Goal: Task Accomplishment & Management: Complete application form

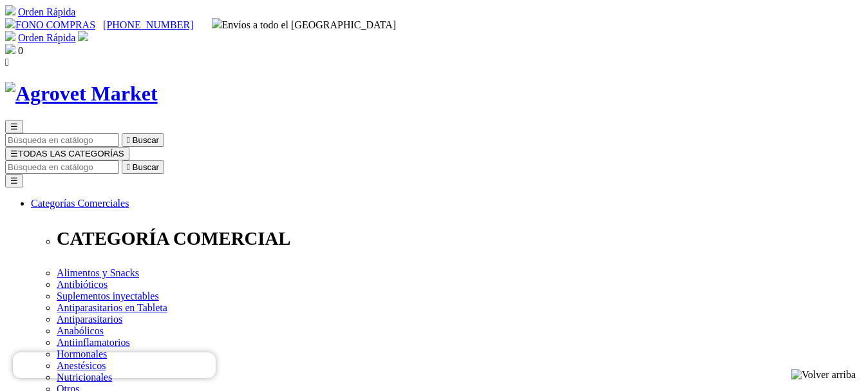
click at [88, 31] on img at bounding box center [83, 36] width 10 height 10
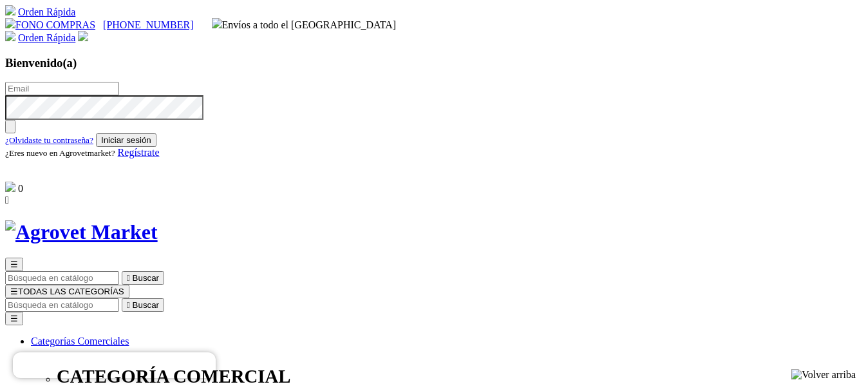
click at [810, 182] on div "Bienvenido(a) ¿Olvidaste tu contraseña? Iniciar sesión ¿Eres nuevo en Agrovetma…" at bounding box center [433, 119] width 856 height 126
click at [88, 31] on img at bounding box center [83, 36] width 10 height 10
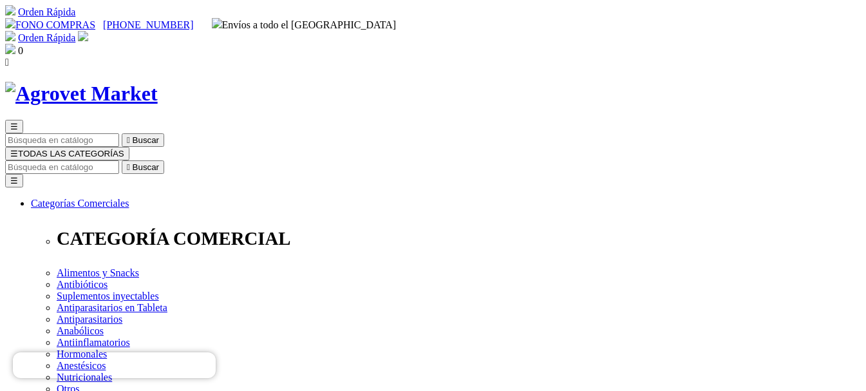
click at [88, 31] on img at bounding box center [83, 36] width 10 height 10
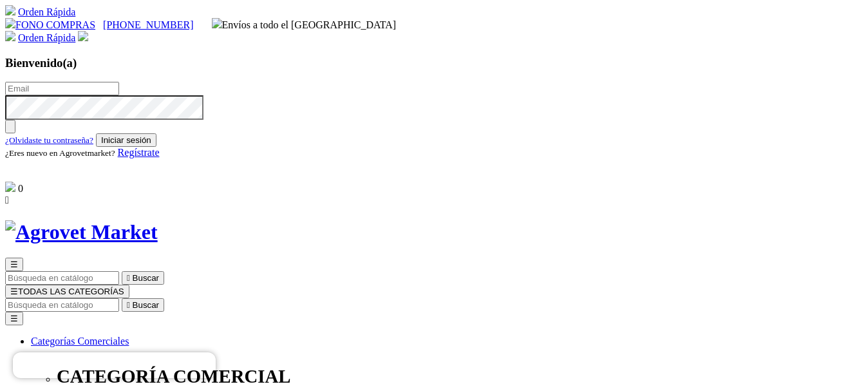
click at [160, 158] on span "Regístrate" at bounding box center [139, 152] width 42 height 11
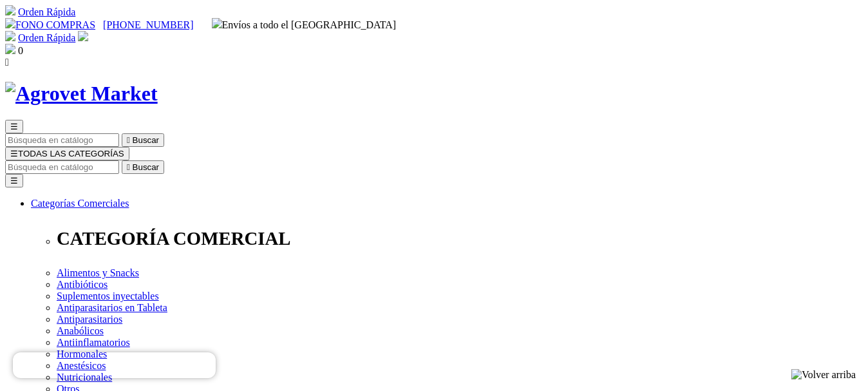
radio input "true"
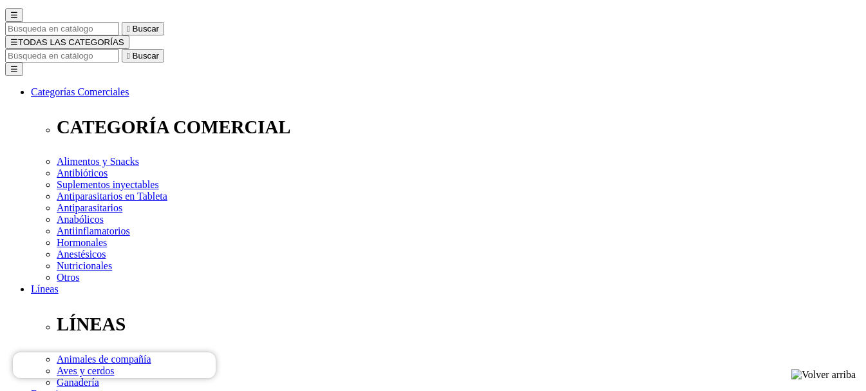
scroll to position [129, 0]
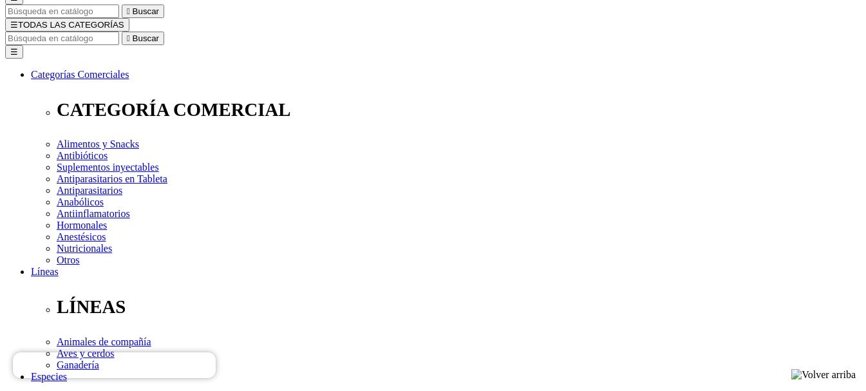
type input "lindha"
type input "[PERSON_NAME]"
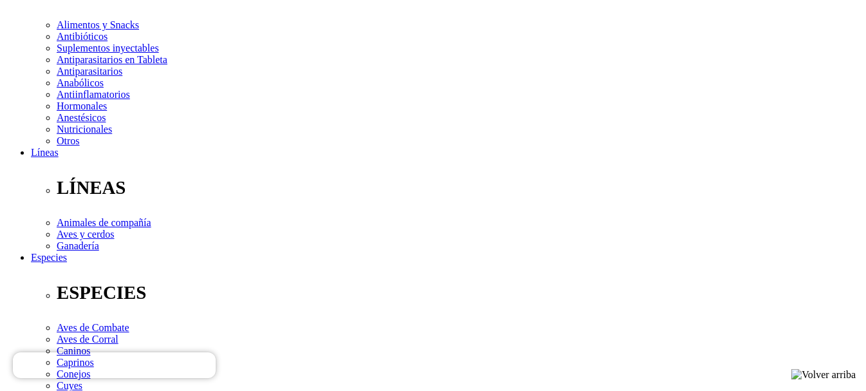
scroll to position [258, 0]
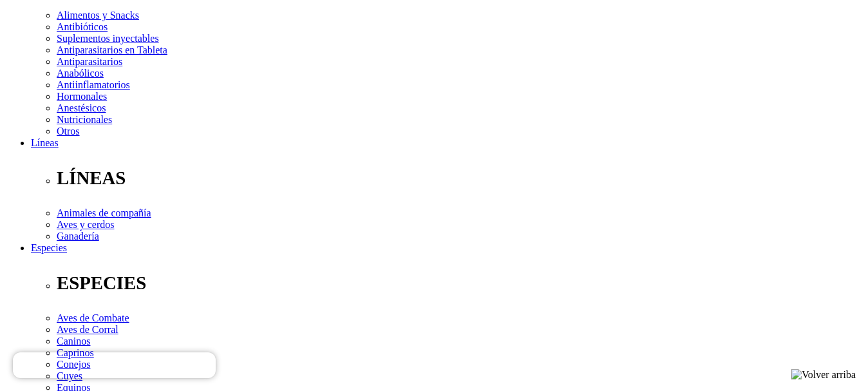
select select "DNI"
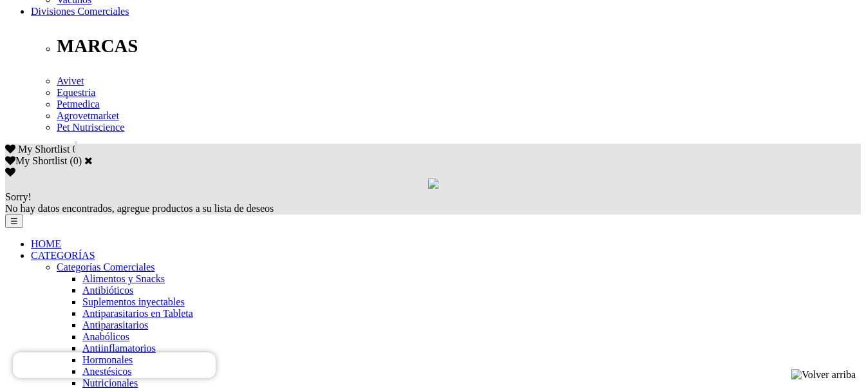
scroll to position [708, 0]
